Goal: Task Accomplishment & Management: Complete application form

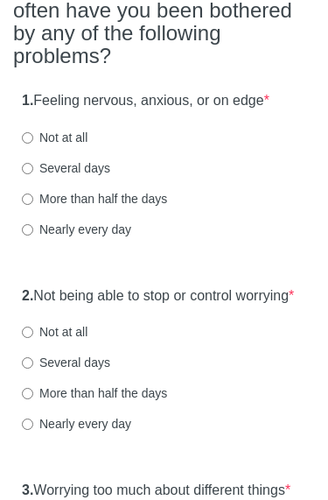
scroll to position [230, 0]
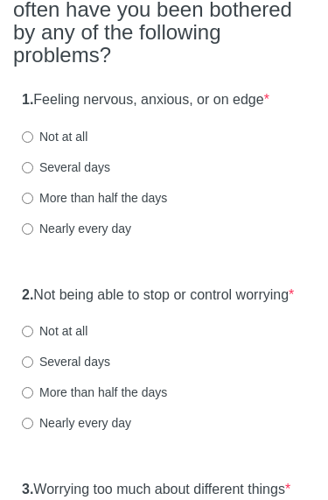
click at [29, 136] on input "Not at all" at bounding box center [27, 137] width 11 height 11
radio input "true"
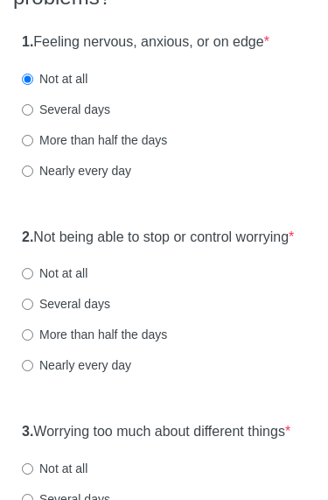
scroll to position [293, 0]
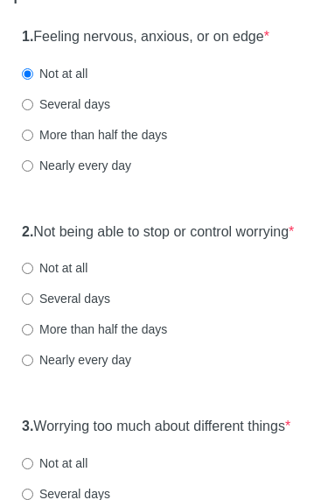
click at [30, 275] on input "Not at all" at bounding box center [27, 268] width 11 height 11
radio input "true"
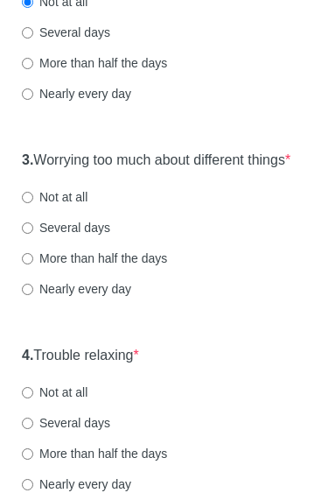
scroll to position [567, 0]
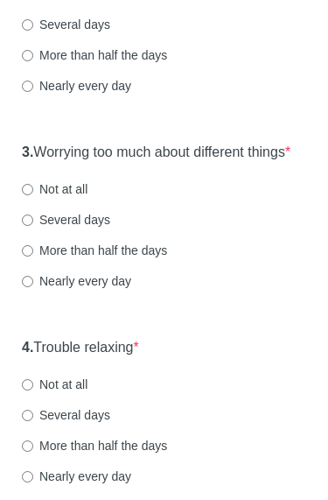
click at [25, 196] on input "Not at all" at bounding box center [27, 190] width 11 height 11
radio input "true"
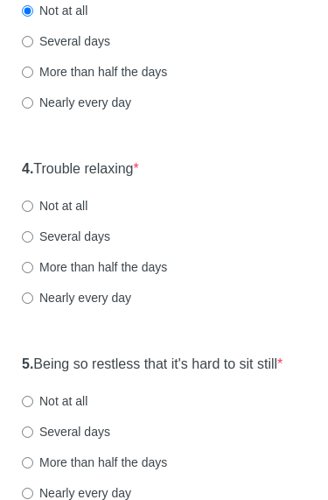
scroll to position [747, 0]
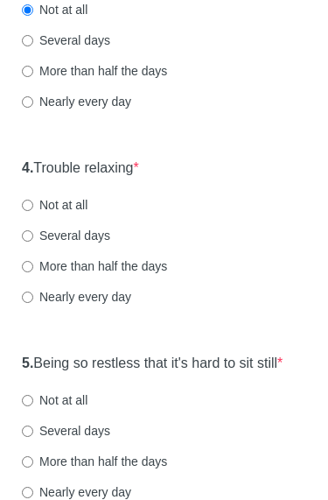
click at [30, 211] on input "Not at all" at bounding box center [27, 204] width 11 height 11
radio input "true"
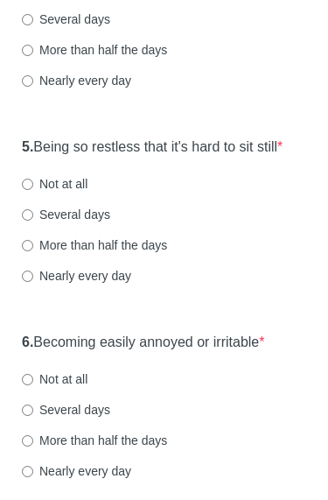
scroll to position [963, 0]
click at [22, 227] on div "5. Being so restless that it's hard to sit still * Not at all Several days More…" at bounding box center [164, 220] width 302 height 182
click at [29, 190] on input "Not at all" at bounding box center [27, 183] width 11 height 11
radio input "true"
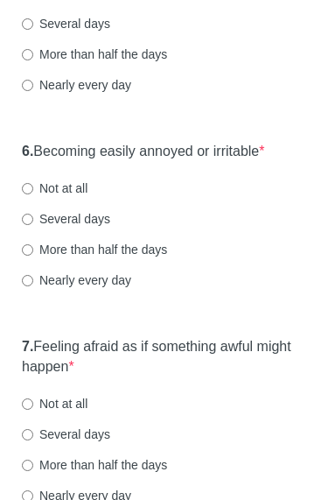
click at [28, 195] on input "Not at all" at bounding box center [27, 189] width 11 height 11
radio input "true"
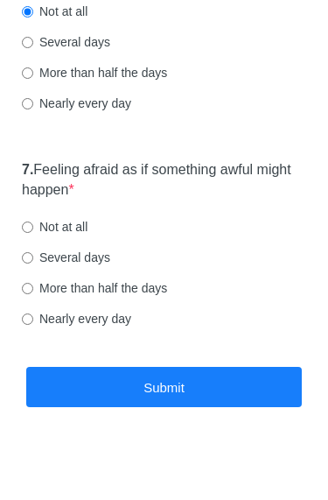
scroll to position [1332, 0]
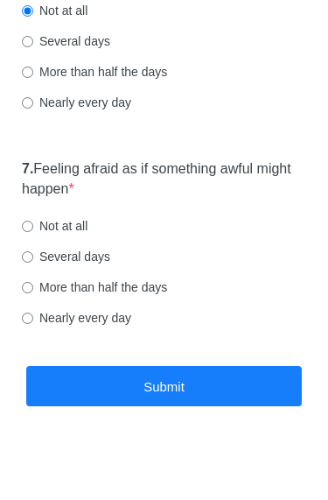
click at [30, 232] on input "Not at all" at bounding box center [27, 225] width 11 height 11
radio input "true"
click at [171, 407] on button "Submit" at bounding box center [164, 386] width 276 height 41
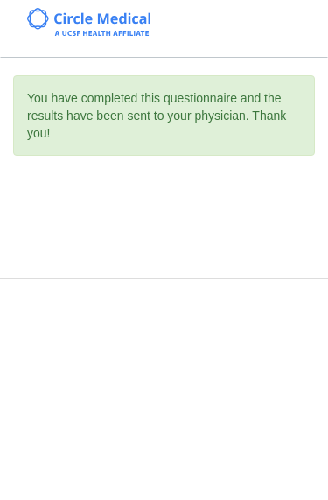
scroll to position [0, 0]
